Goal: Check status: Check status

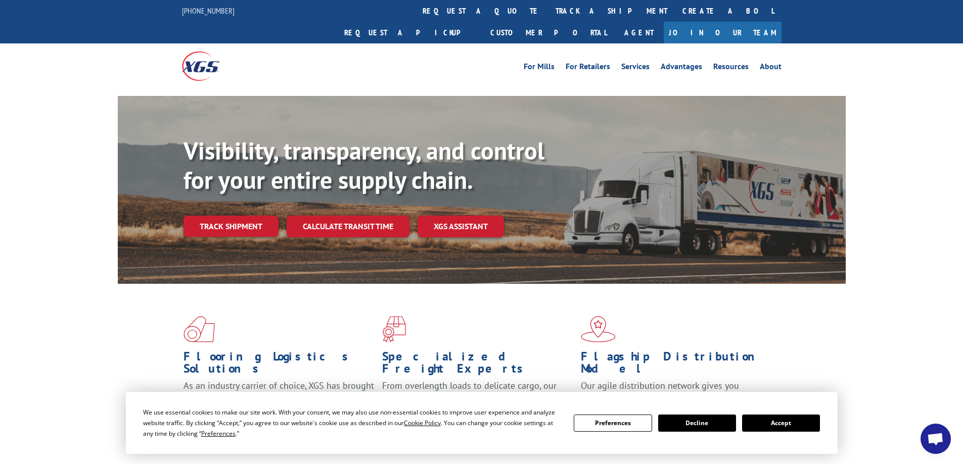
click at [775, 427] on button "Accept" at bounding box center [781, 423] width 78 height 17
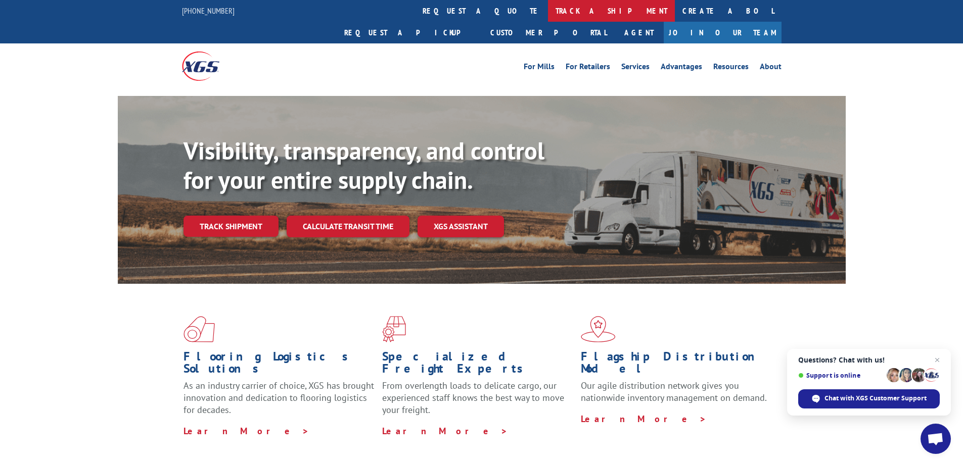
click at [548, 13] on link "track a shipment" at bounding box center [611, 11] width 127 height 22
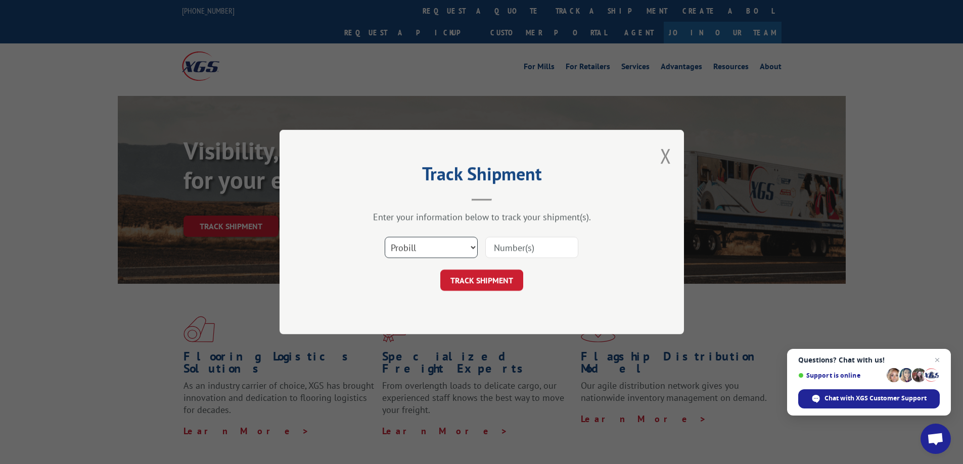
click at [418, 247] on select "Select category... Probill BOL PO" at bounding box center [431, 247] width 93 height 21
select select "bol"
click at [385, 237] on select "Select category... Probill BOL PO" at bounding box center [431, 247] width 93 height 21
click at [508, 242] on input at bounding box center [531, 247] width 93 height 21
paste input "7062496"
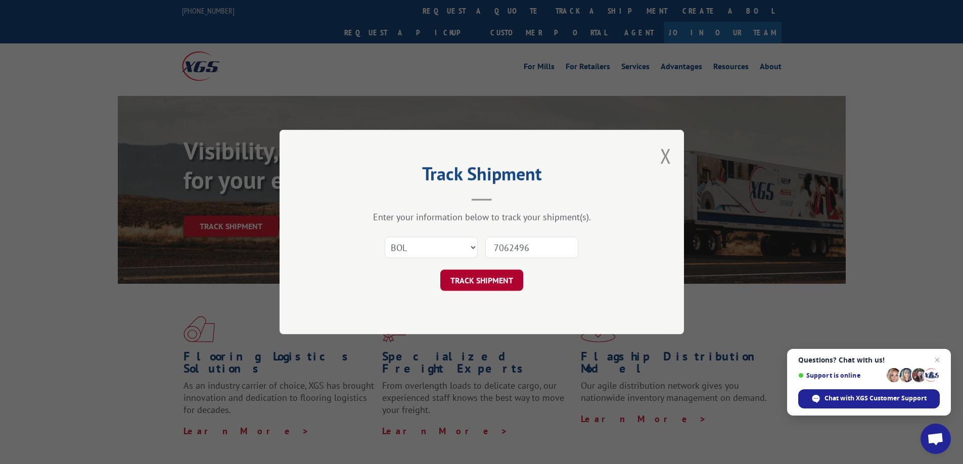
type input "7062496"
click at [475, 287] on button "TRACK SHIPMENT" at bounding box center [481, 280] width 83 height 21
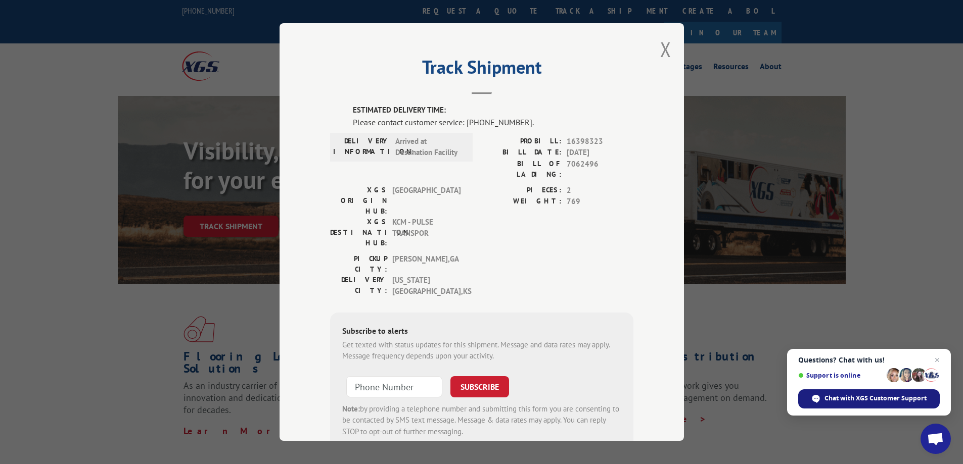
click at [849, 398] on span "Chat with XGS Customer Support" at bounding box center [875, 398] width 102 height 9
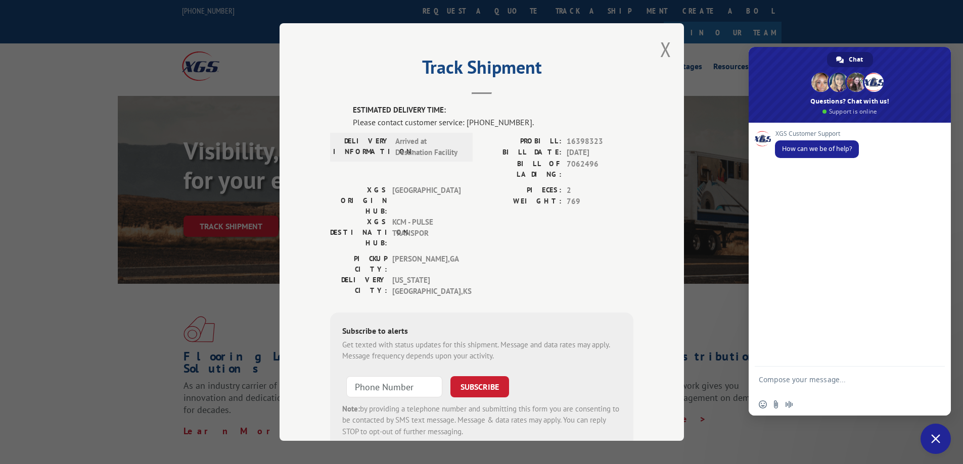
click at [805, 382] on textarea "Compose your message..." at bounding box center [839, 385] width 160 height 18
paste textarea "7062496"
type textarea "Hello, looking to see if I could get an ETA for this BOL 7062496"
click at [934, 377] on span "Send" at bounding box center [933, 380] width 8 height 8
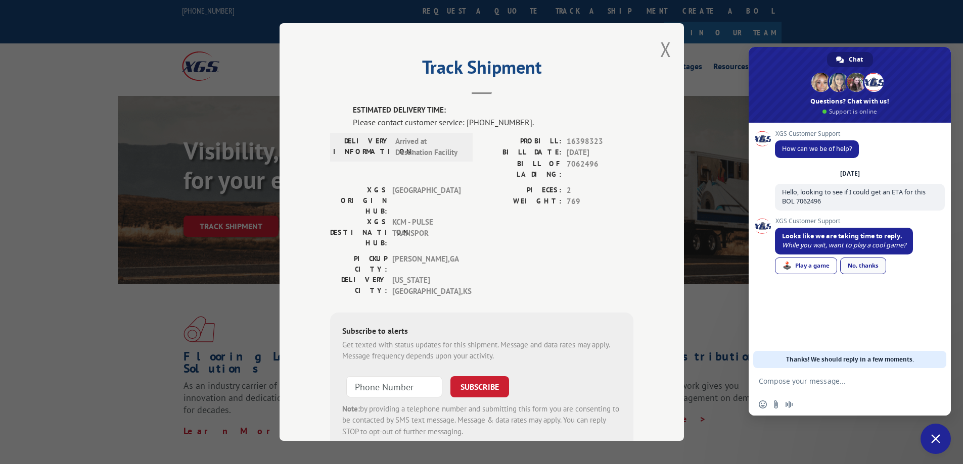
click at [853, 270] on div "No, thanks" at bounding box center [863, 266] width 46 height 17
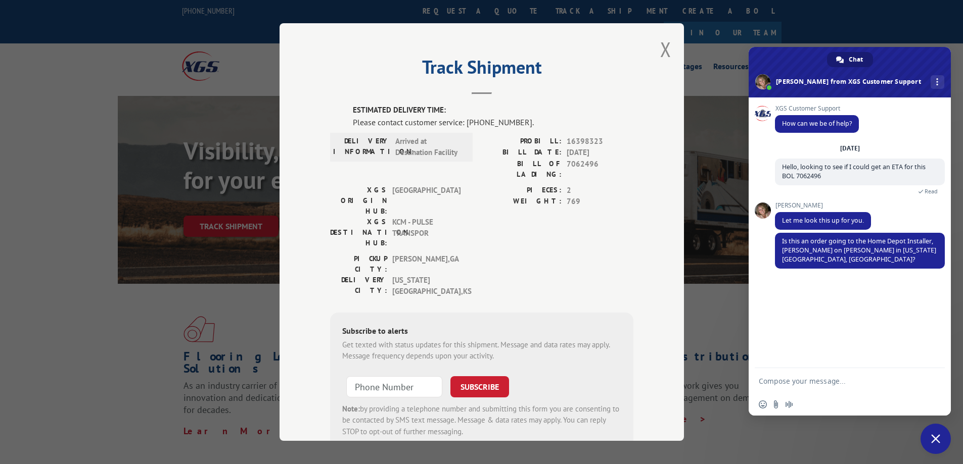
click at [800, 380] on textarea "Compose your message..." at bounding box center [839, 381] width 160 height 9
type textarea "Yes it is."
click at [927, 381] on span "Send" at bounding box center [932, 381] width 17 height 17
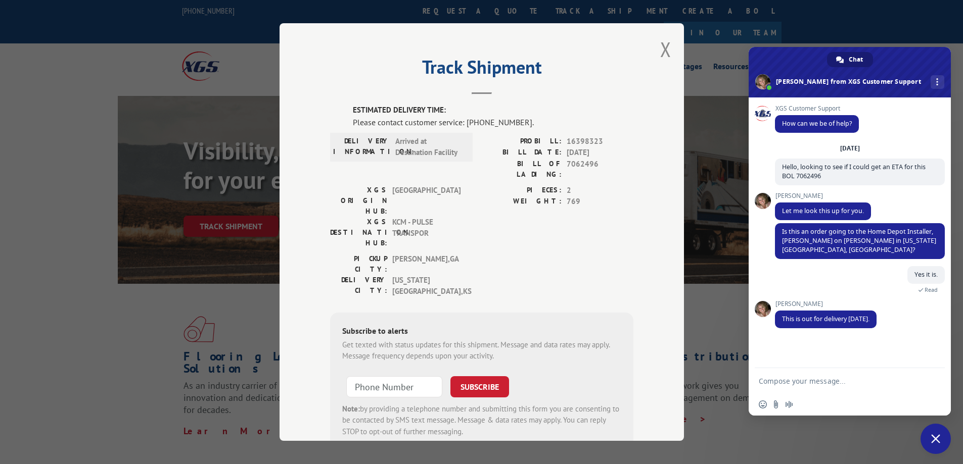
click at [820, 386] on form at bounding box center [839, 381] width 160 height 27
click at [818, 379] on textarea "Compose your message..." at bounding box center [839, 381] width 160 height 9
type textarea "Awesome thank you."
click at [933, 380] on span "Send" at bounding box center [933, 382] width 8 height 8
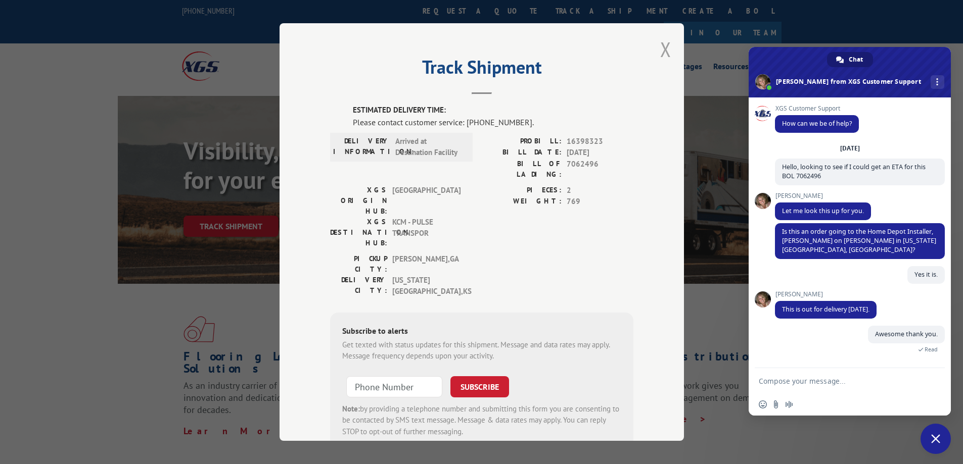
click at [662, 49] on button "Close modal" at bounding box center [665, 49] width 11 height 27
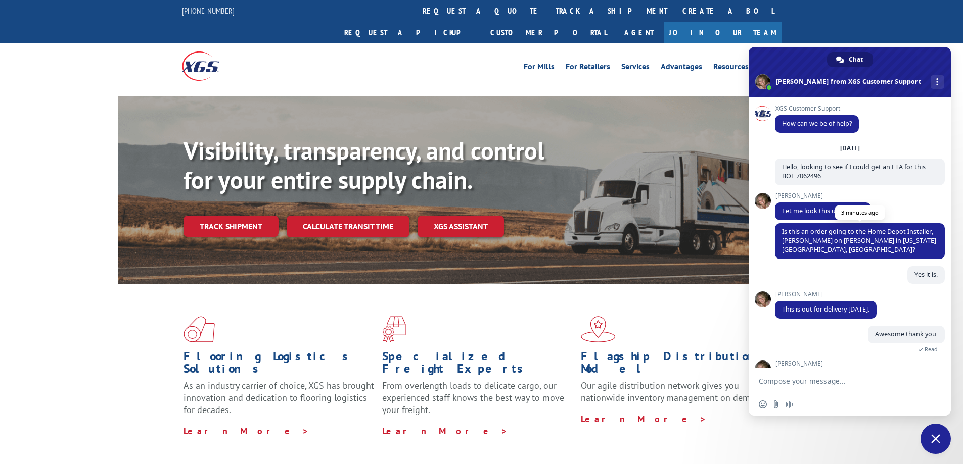
scroll to position [98, 0]
